Goal: Task Accomplishment & Management: Manage account settings

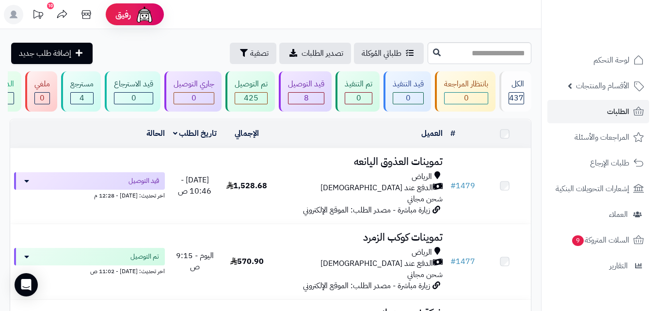
scroll to position [58, 0]
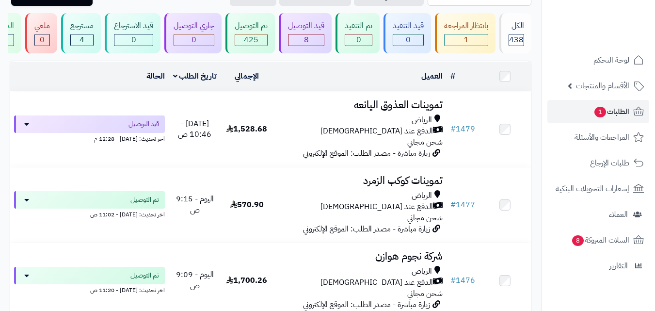
scroll to position [58, 0]
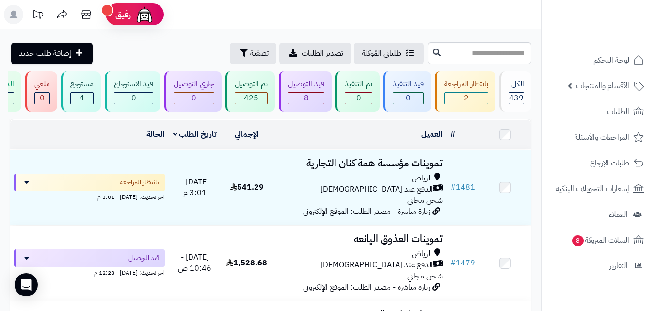
click at [18, 20] on rect at bounding box center [13, 14] width 19 height 19
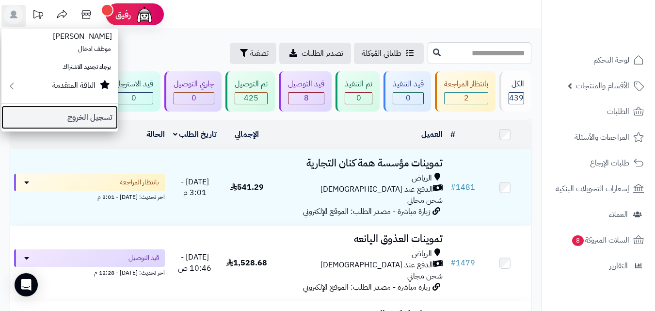
click at [87, 118] on link "تسجيل الخروج" at bounding box center [59, 117] width 116 height 23
